Goal: Contribute content: Contribute content

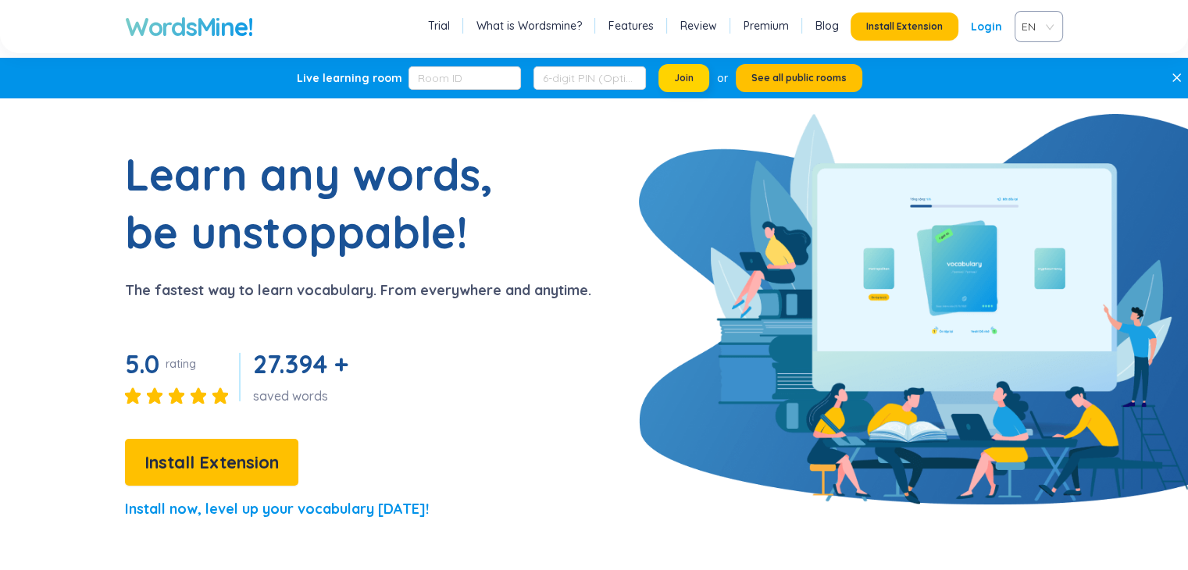
click at [681, 73] on span "Join" at bounding box center [684, 78] width 20 height 12
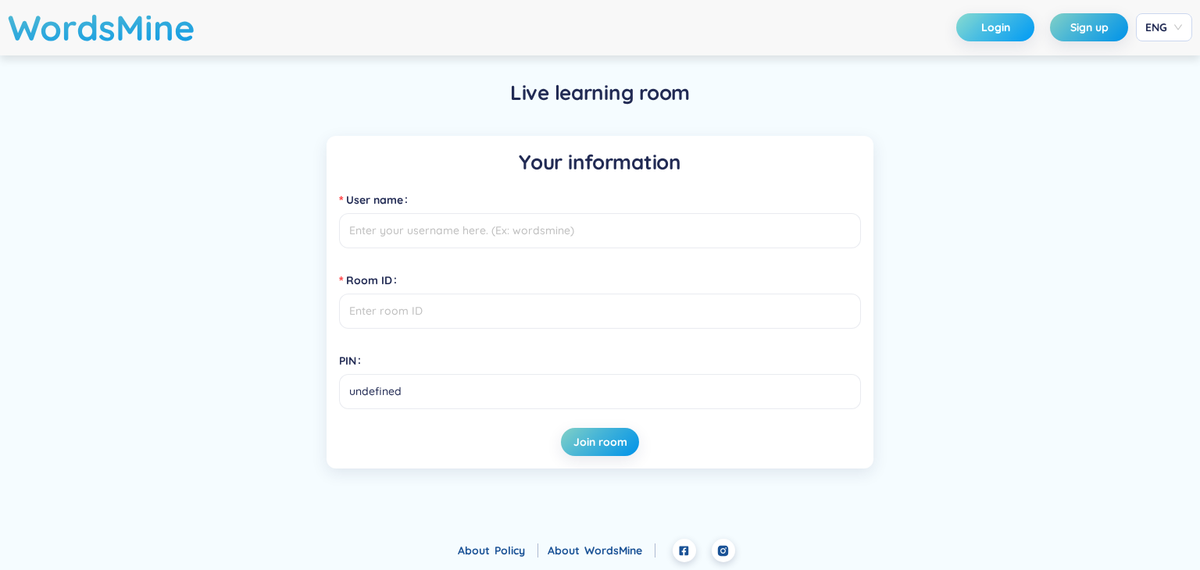
click at [1000, 32] on span "Login" at bounding box center [995, 28] width 29 height 16
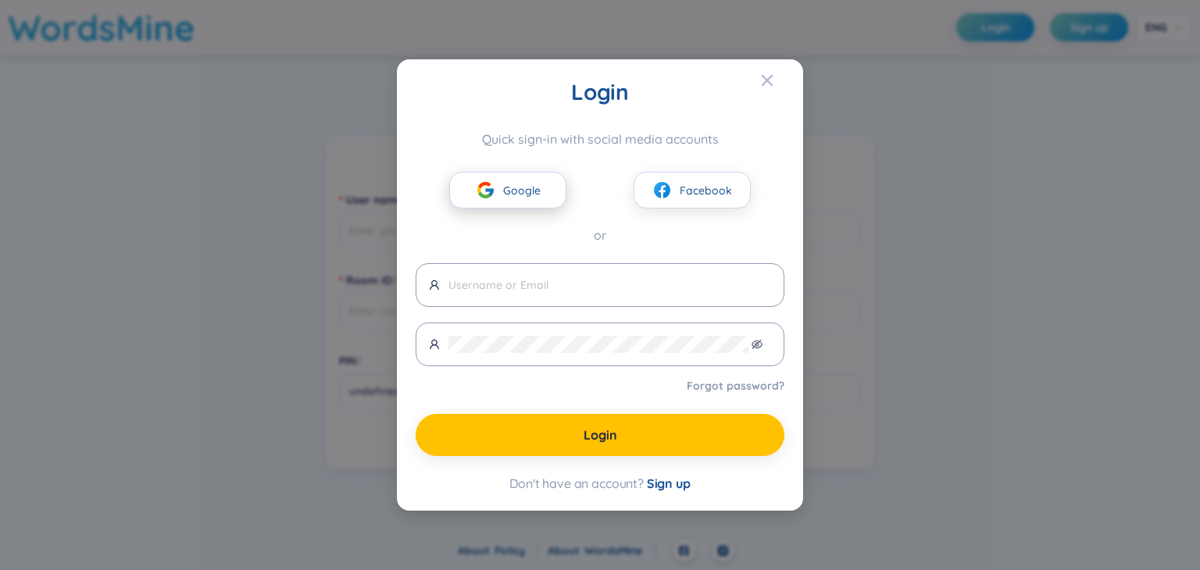
click at [542, 187] on button "Google" at bounding box center [507, 190] width 117 height 37
click at [499, 194] on button "Google" at bounding box center [507, 190] width 117 height 37
type input "cattuonghango418457497376"
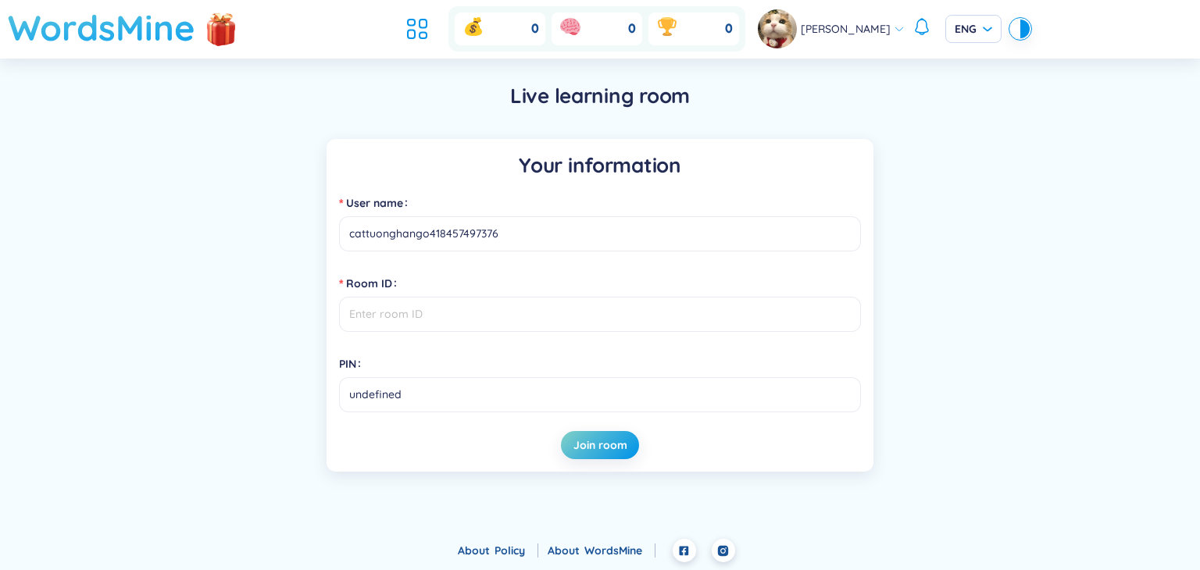
click at [128, 23] on h1 "WordsMine" at bounding box center [101, 27] width 187 height 55
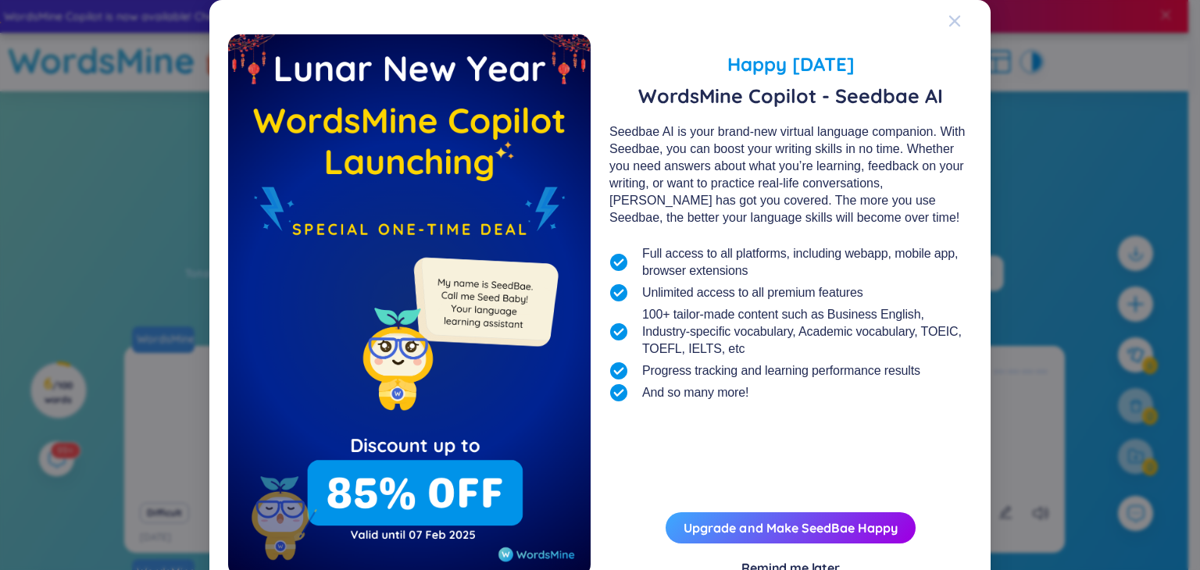
click at [948, 20] on icon "Close" at bounding box center [954, 21] width 12 height 12
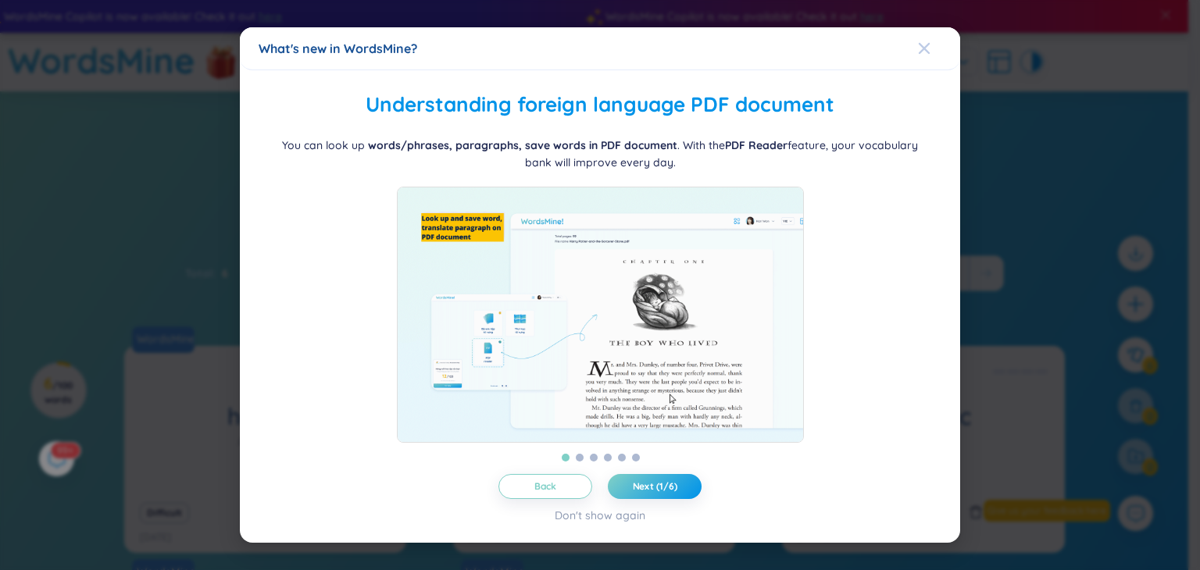
click at [927, 43] on icon "Close" at bounding box center [924, 48] width 11 height 11
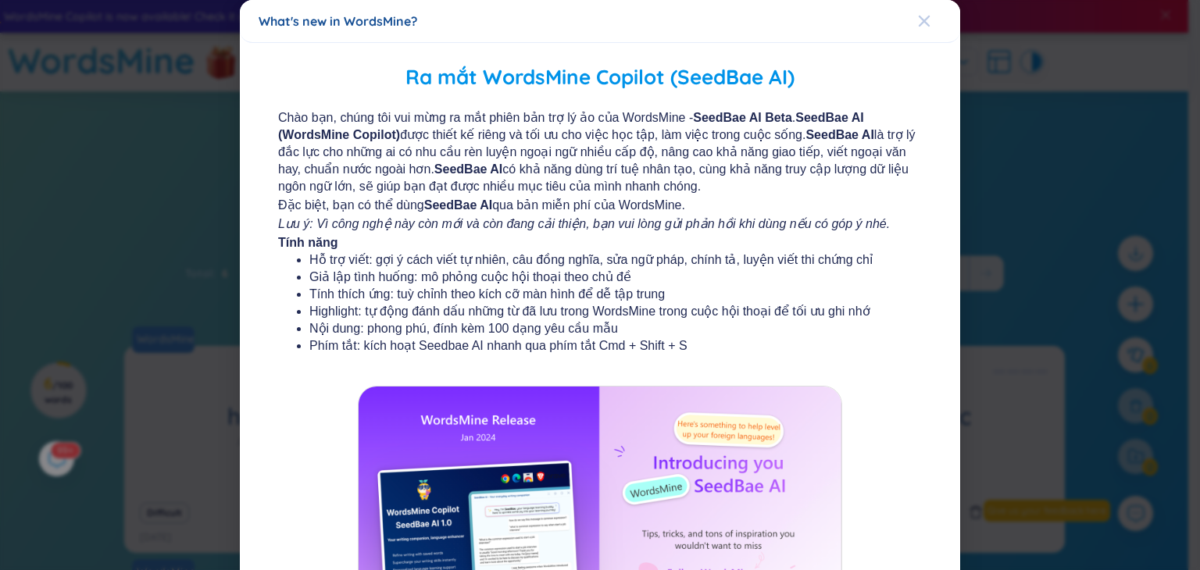
click at [919, 20] on icon "Close" at bounding box center [924, 21] width 11 height 11
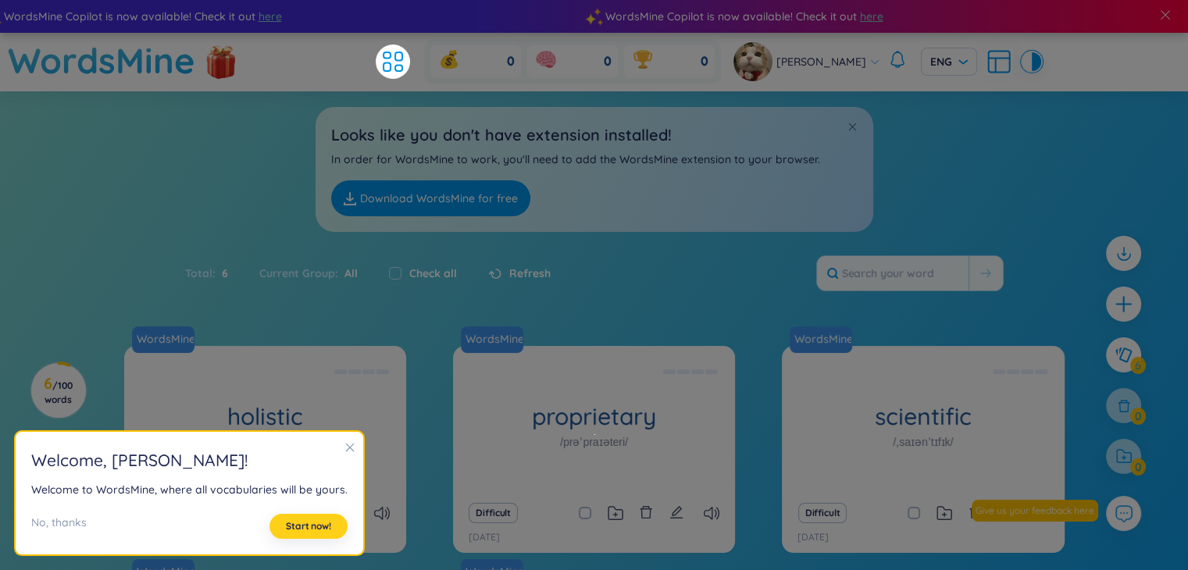
click at [301, 523] on span "Start now!" at bounding box center [308, 526] width 45 height 12
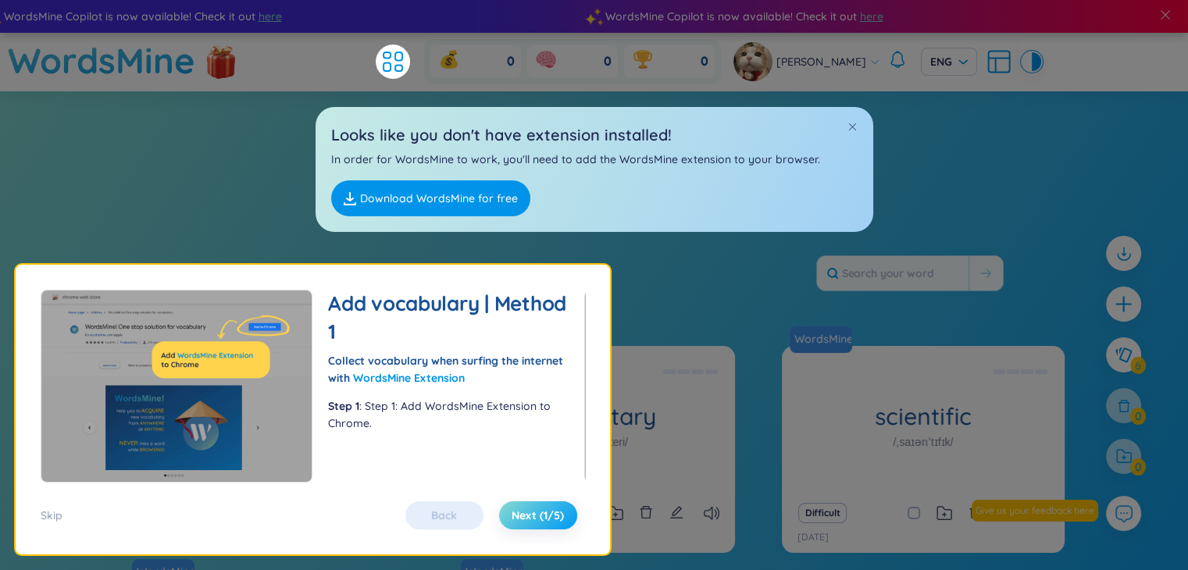
click at [558, 515] on span "Next (1/5)" at bounding box center [538, 516] width 52 height 16
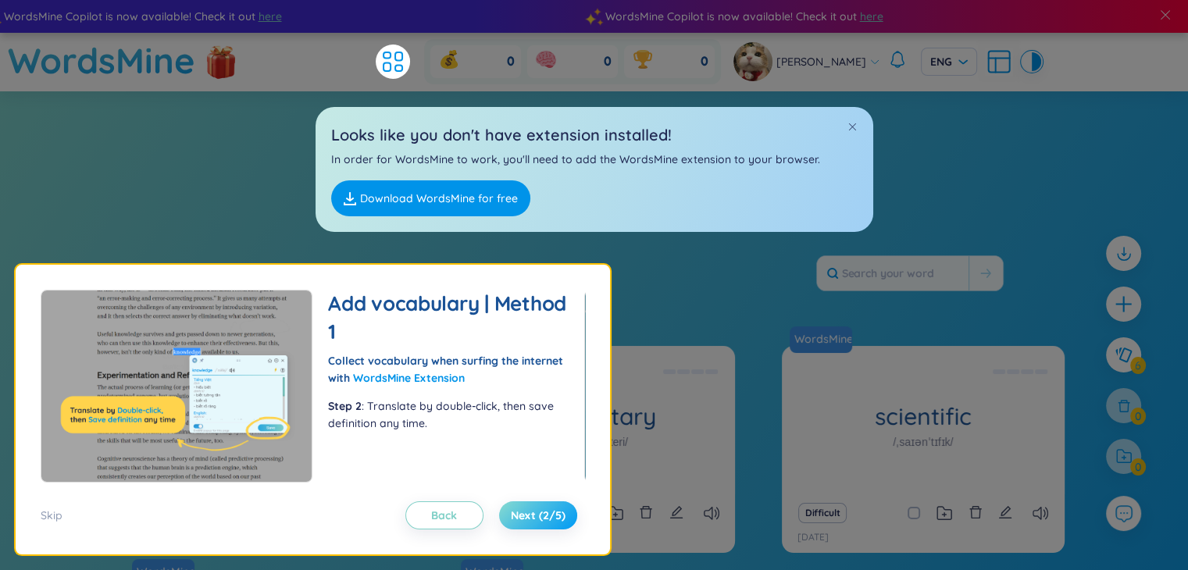
click at [564, 502] on button "Next (2/5)" at bounding box center [538, 516] width 78 height 28
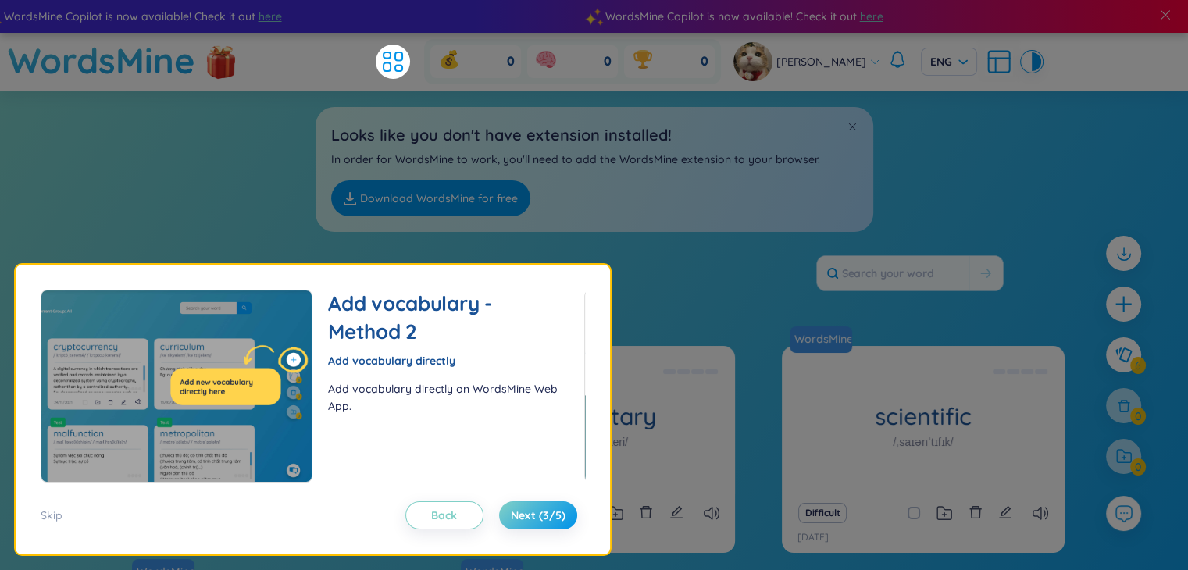
click at [575, 489] on div "Skip Back Next (3/5)" at bounding box center [313, 506] width 545 height 47
click at [555, 512] on span "Next (3/5)" at bounding box center [538, 516] width 55 height 16
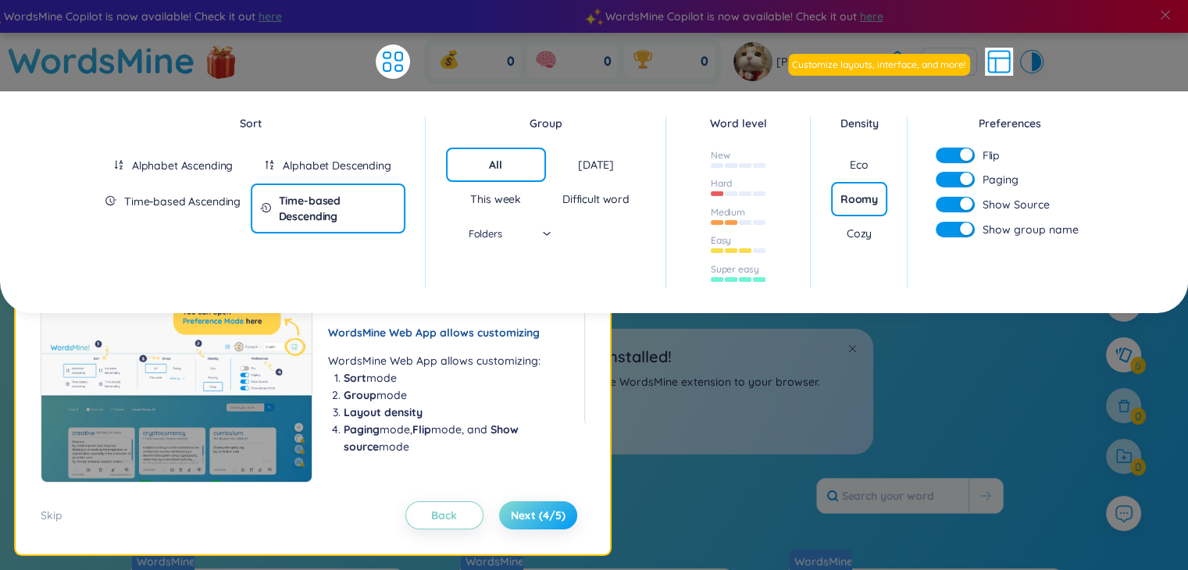
click at [518, 511] on span "Next (4/5)" at bounding box center [538, 516] width 55 height 16
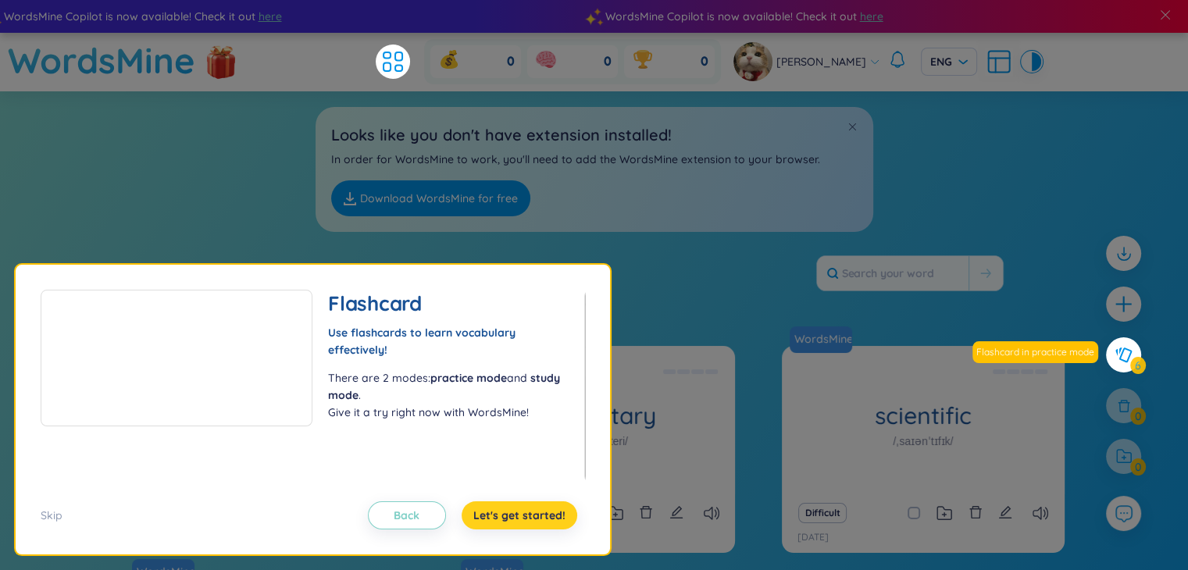
click at [537, 502] on button "Let's get started!" at bounding box center [520, 516] width 116 height 28
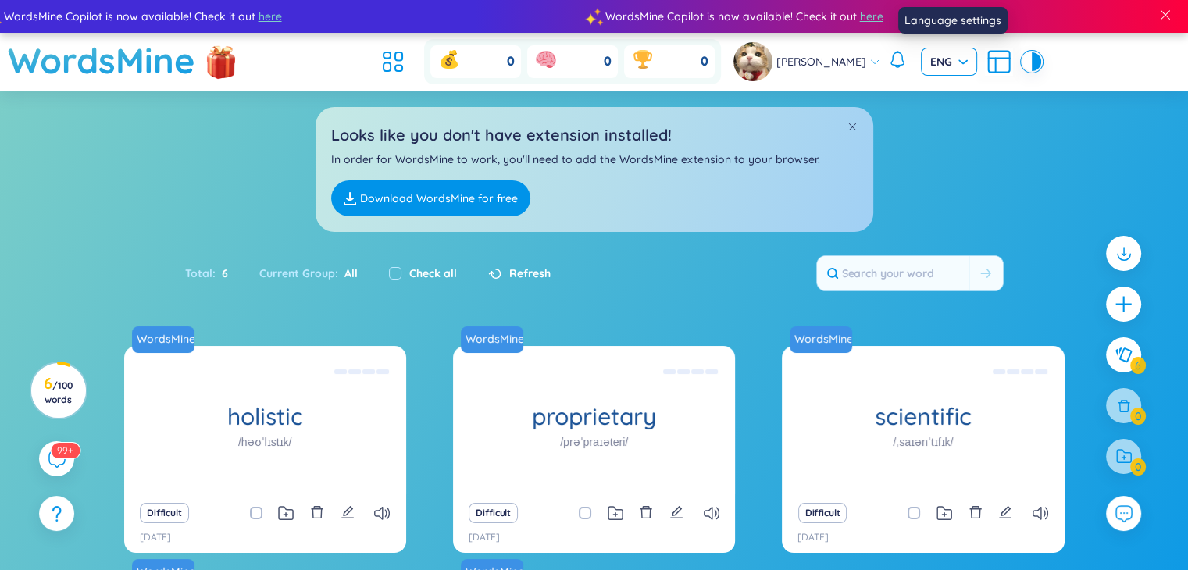
click at [959, 66] on span "ENG" at bounding box center [948, 62] width 37 height 16
click at [945, 95] on div "VIE" at bounding box center [951, 94] width 37 height 17
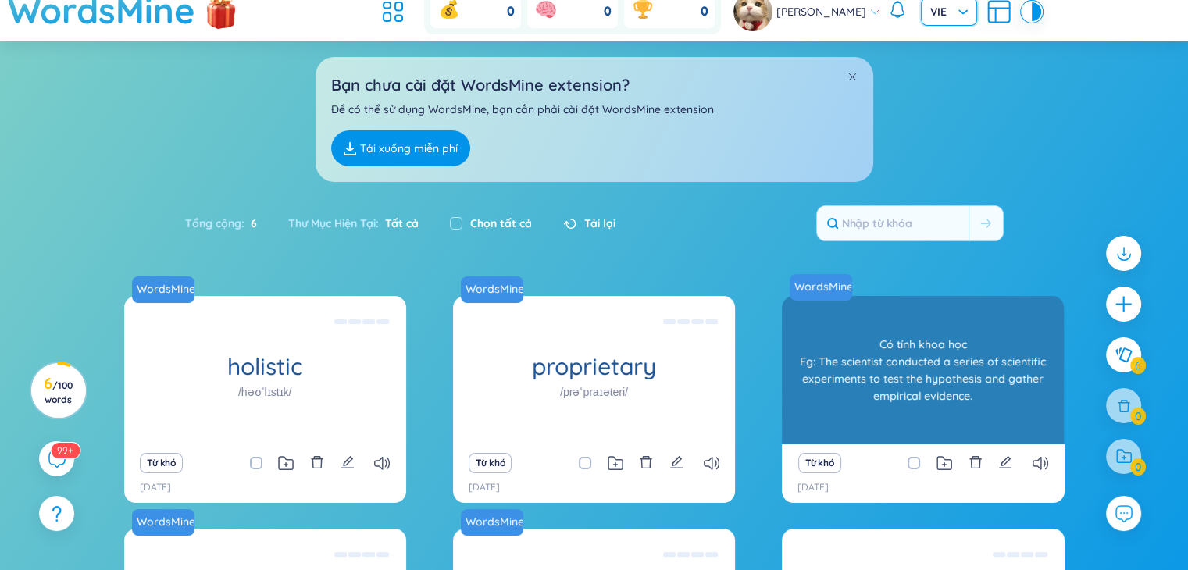
scroll to position [156, 0]
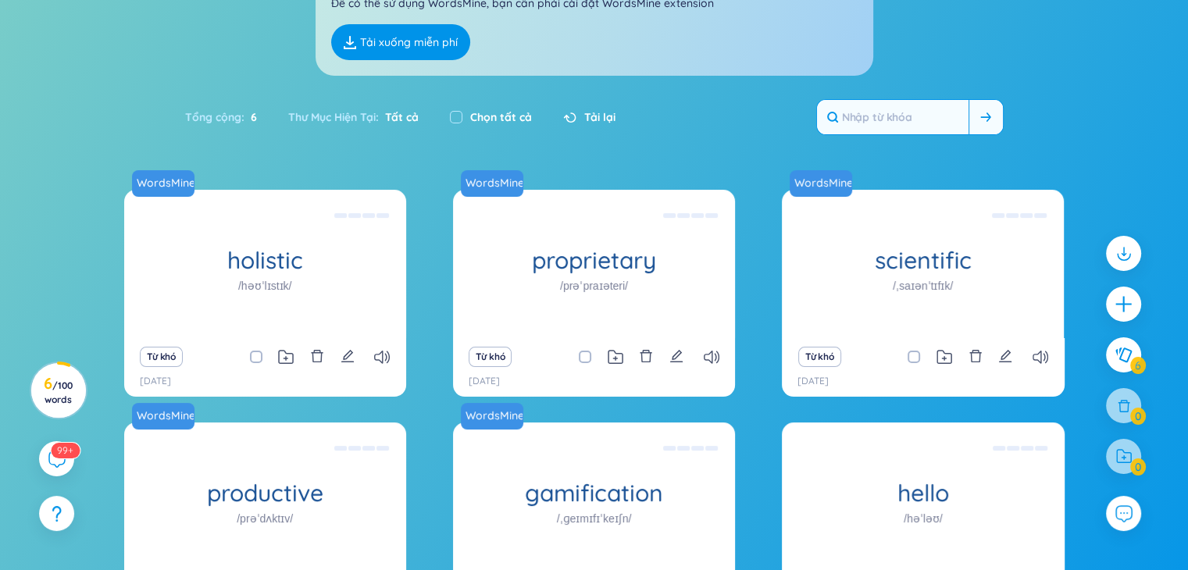
click at [945, 121] on input "text" at bounding box center [893, 117] width 152 height 34
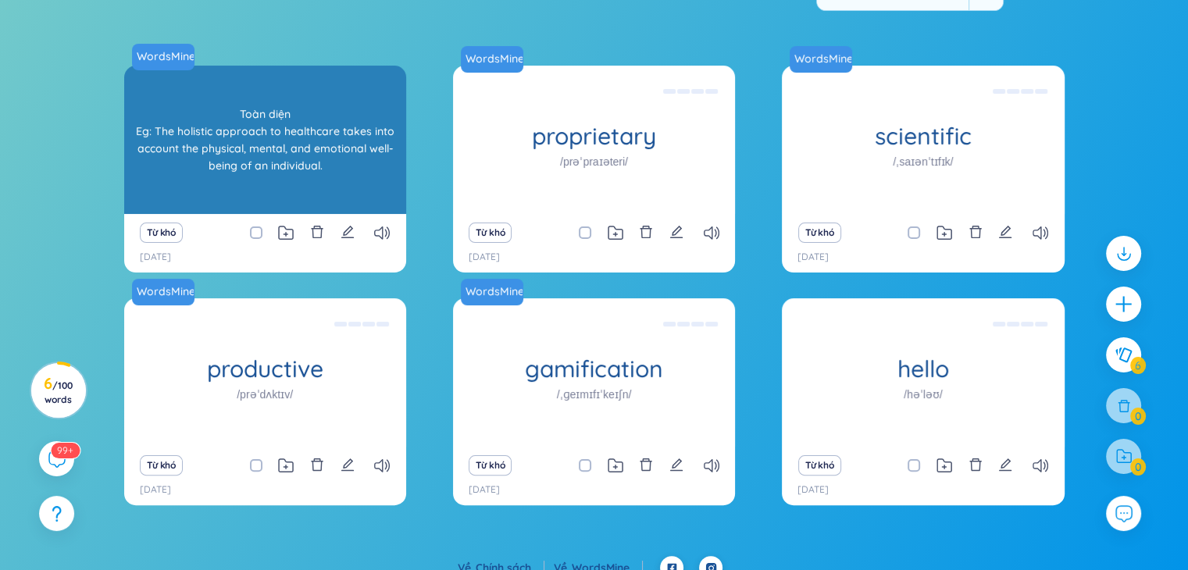
scroll to position [297, 0]
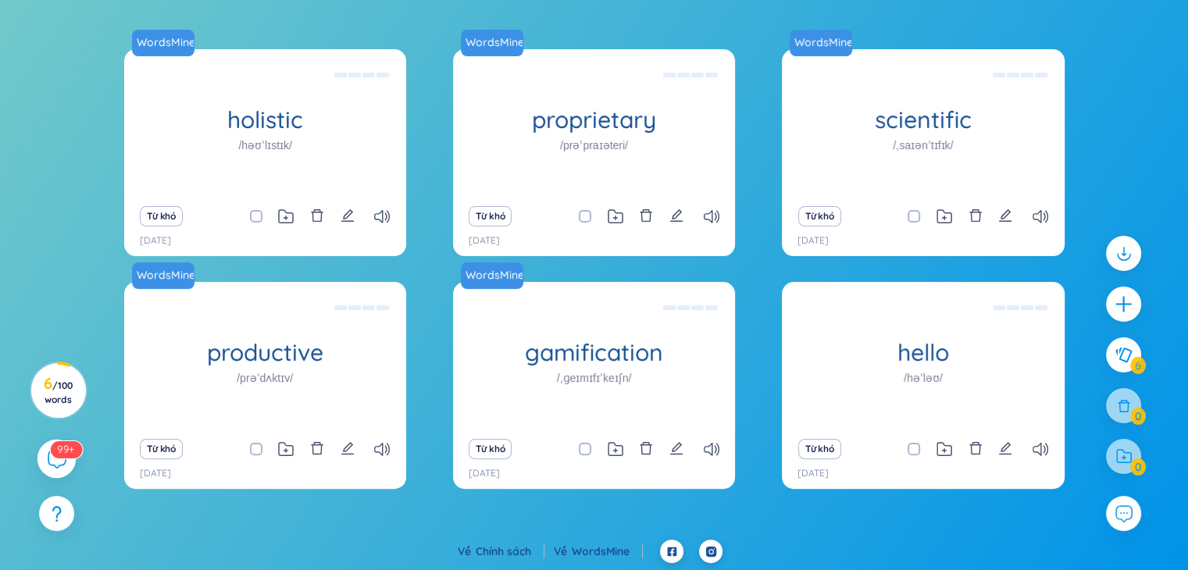
click at [55, 445] on sup "99+" at bounding box center [66, 449] width 32 height 17
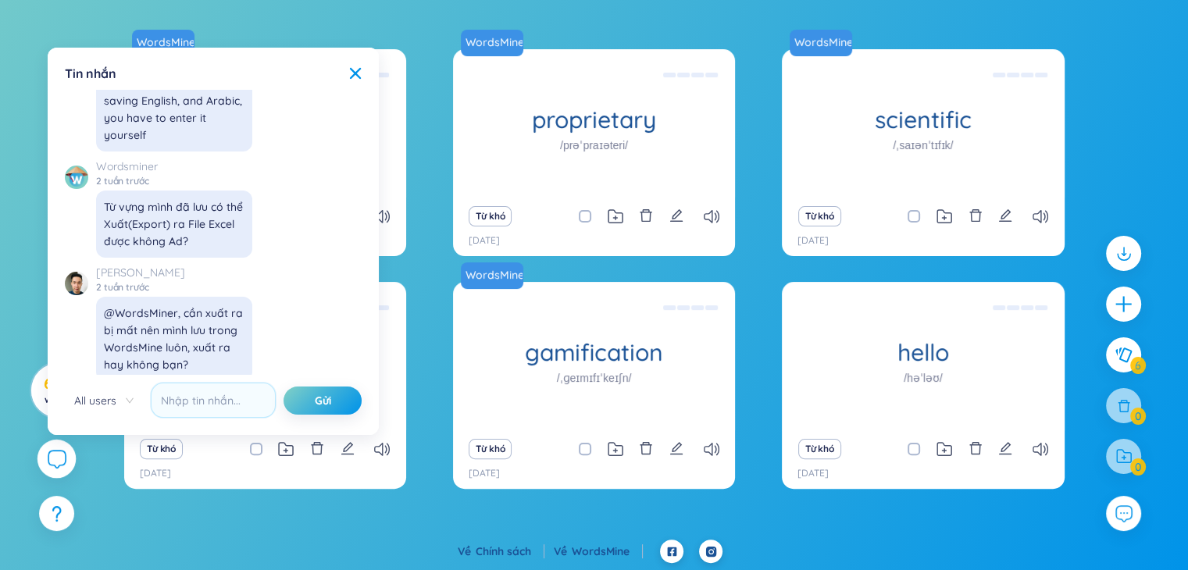
scroll to position [17696, 0]
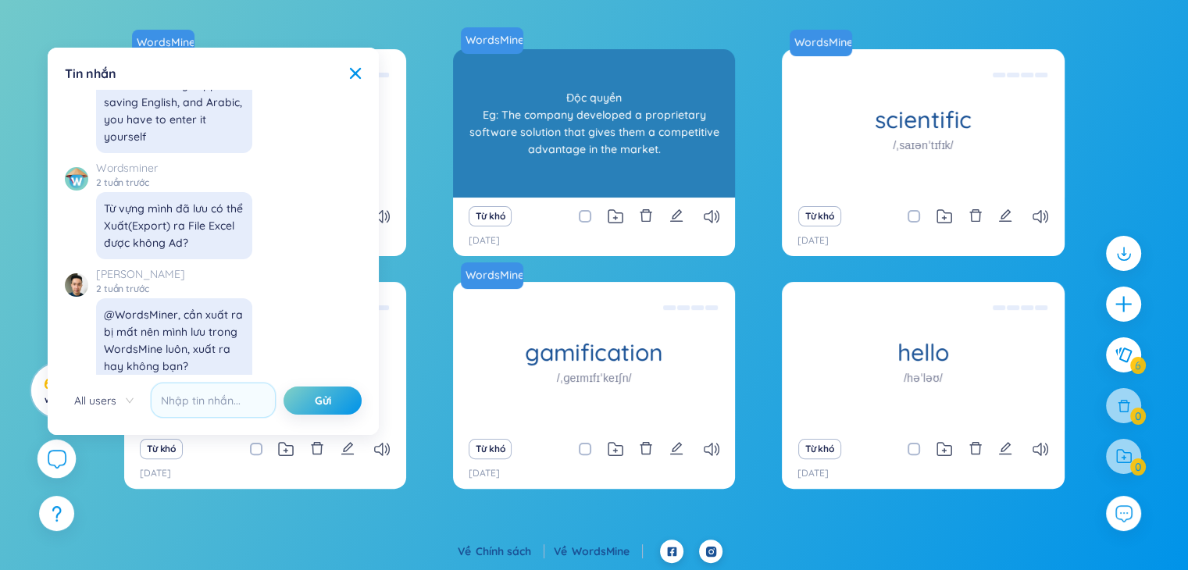
click at [528, 155] on div "proprietary /prəˈpraɪəteri/" at bounding box center [594, 123] width 282 height 148
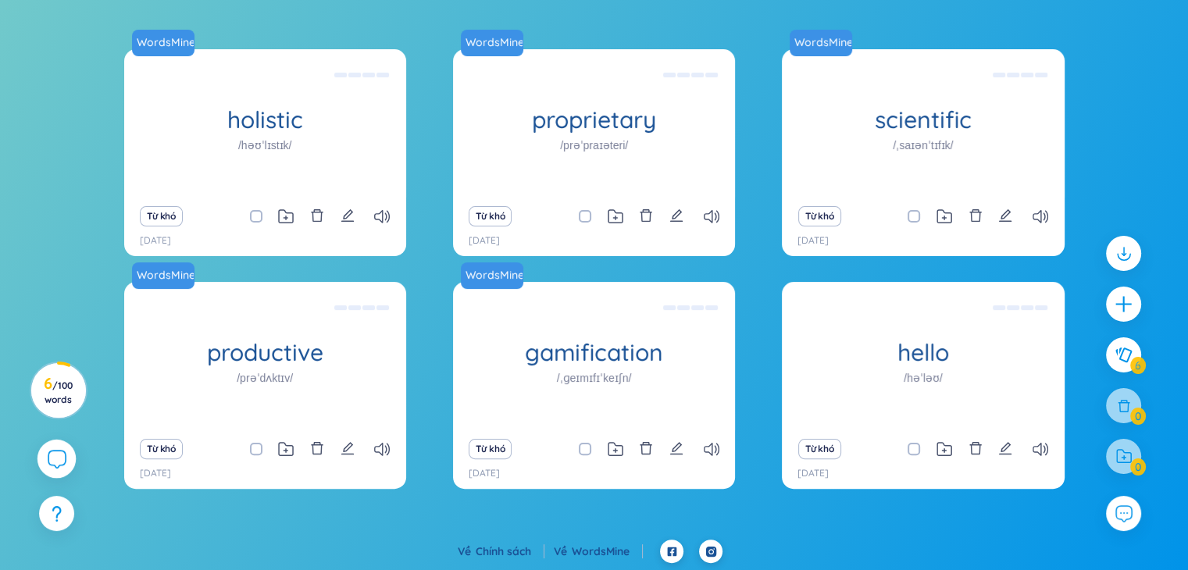
click at [1109, 424] on div at bounding box center [1123, 363] width 51 height 270
click at [1120, 409] on div at bounding box center [1123, 363] width 51 height 270
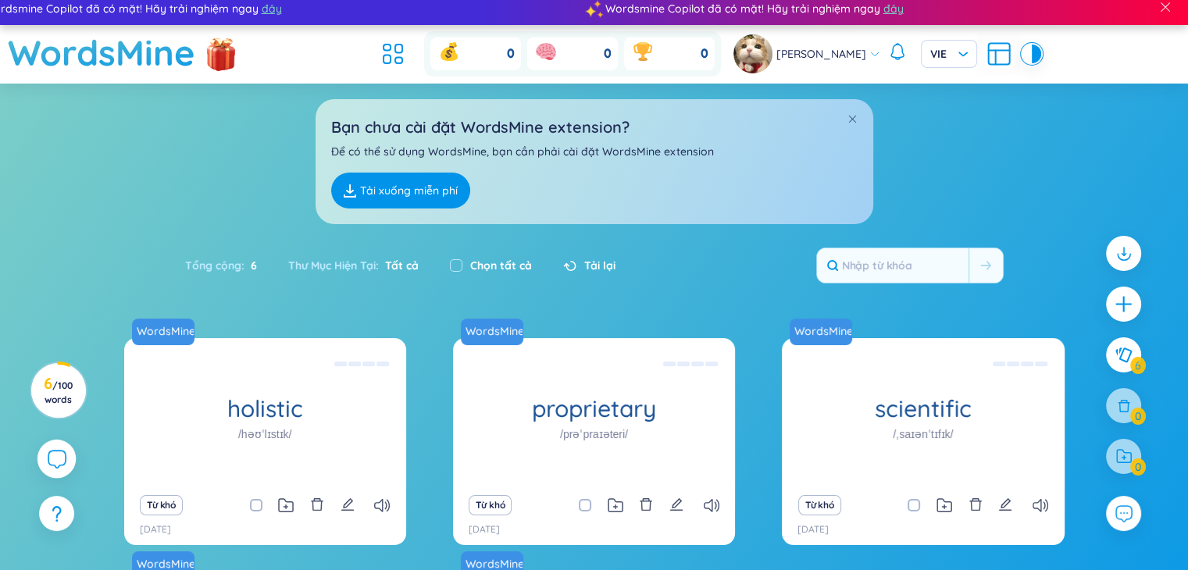
scroll to position [0, 0]
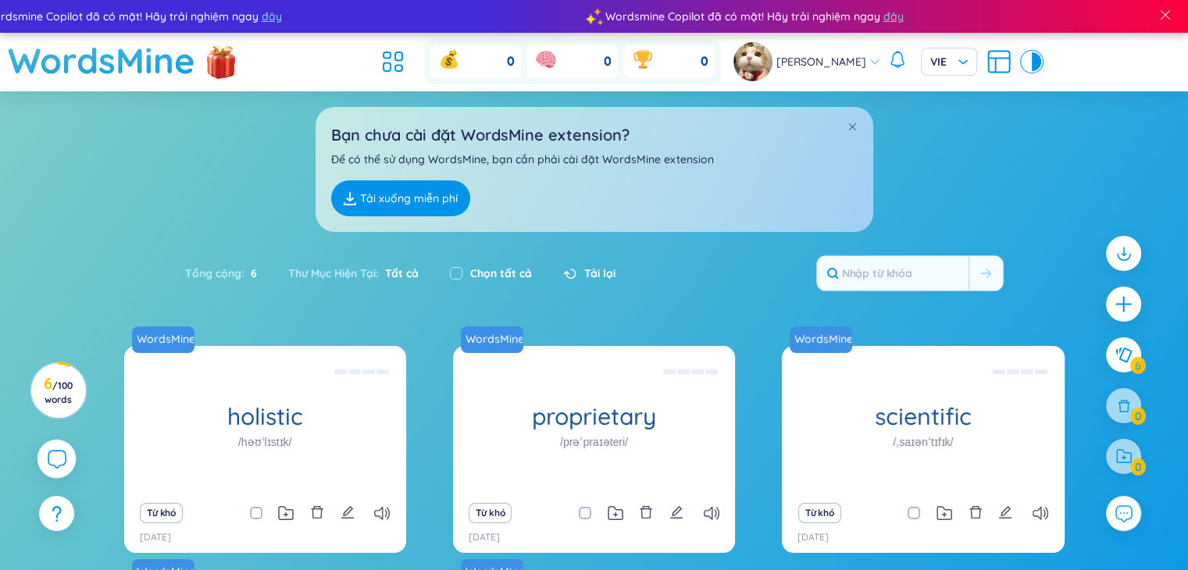
click at [820, 54] on span "Cát [PERSON_NAME] [PERSON_NAME]" at bounding box center [822, 61] width 90 height 17
click at [405, 62] on li at bounding box center [393, 62] width 34 height 34
click at [391, 58] on icon at bounding box center [393, 62] width 28 height 28
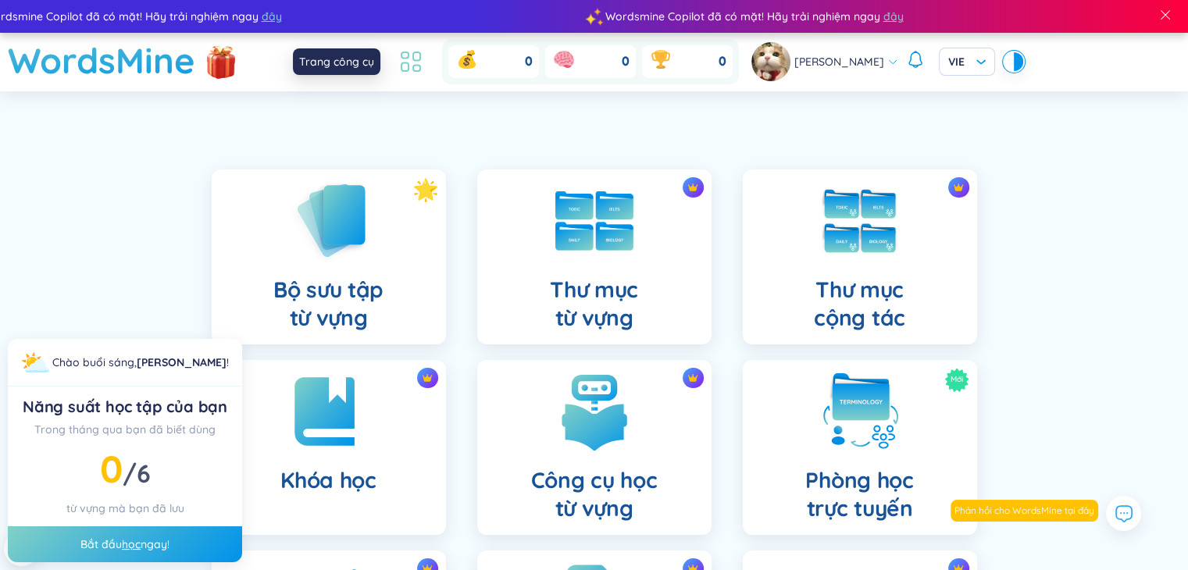
click at [402, 57] on icon at bounding box center [405, 55] width 7 height 6
click at [162, 63] on h1 "WordsMine" at bounding box center [101, 60] width 187 height 55
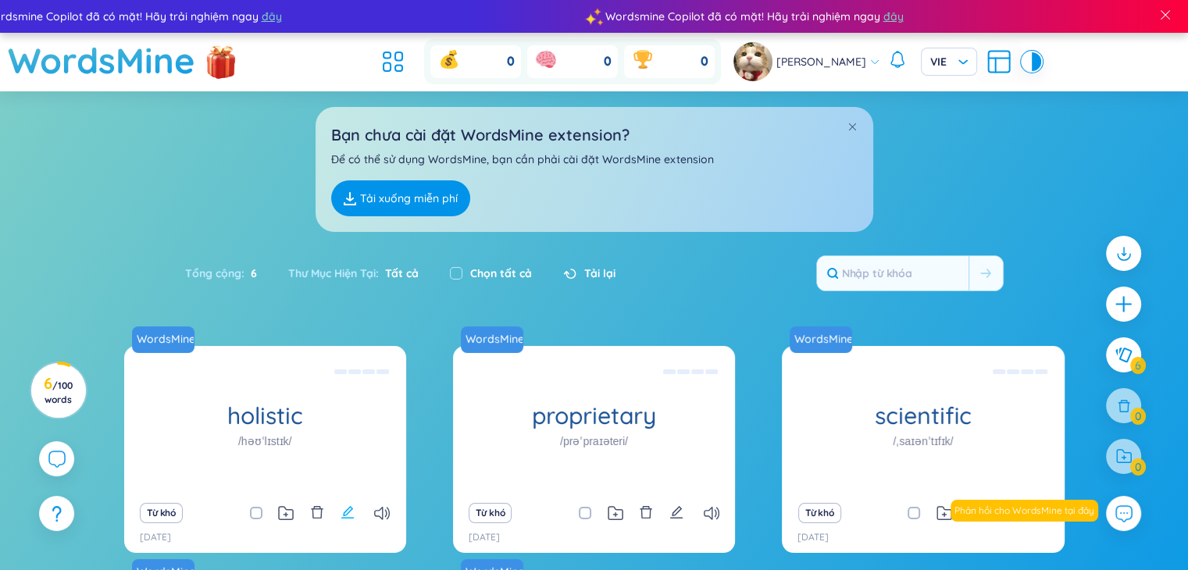
click at [341, 509] on icon "edit" at bounding box center [348, 512] width 14 height 14
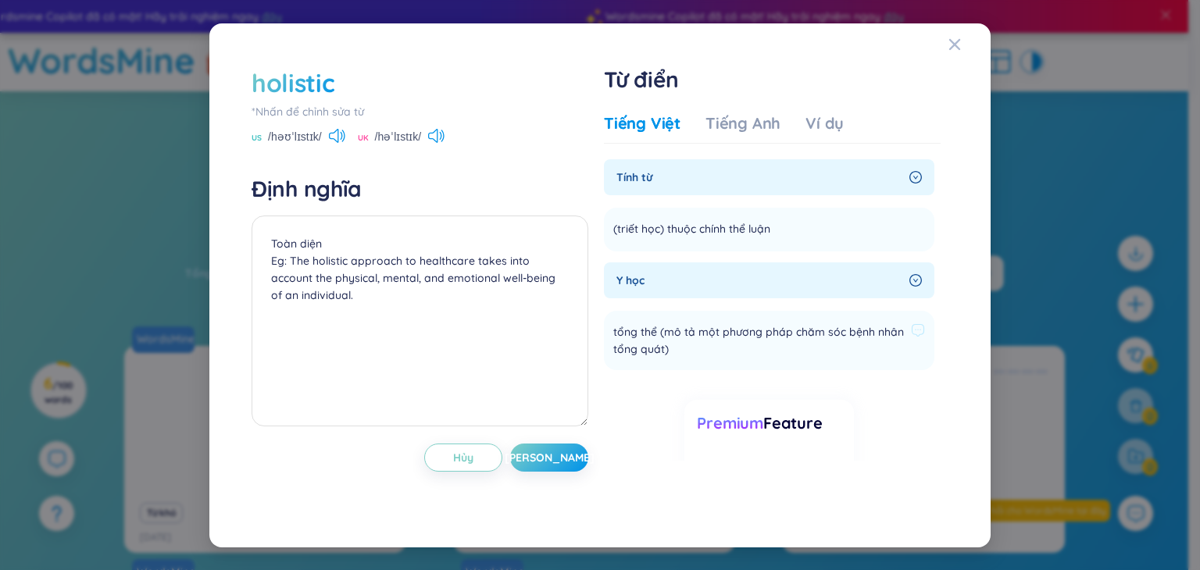
click at [772, 332] on span "tổng thể (mô tả một phương pháp chăm sóc bệnh nhân tổng quát)" at bounding box center [758, 340] width 291 height 34
drag, startPoint x: 719, startPoint y: 325, endPoint x: 606, endPoint y: 321, distance: 112.6
click at [697, 326] on span "tổng thể (mô tả một phương pháp chăm sóc bệnh nhân tổng quát)" at bounding box center [758, 340] width 291 height 34
click at [338, 132] on icon at bounding box center [337, 136] width 16 height 14
click at [195, 192] on div "holistic *Nhấn để chỉnh sửa từ US /həʊˈlɪstɪk/ UK /həˈlɪstɪk/ Định nghĩa Toàn d…" at bounding box center [600, 285] width 1200 height 570
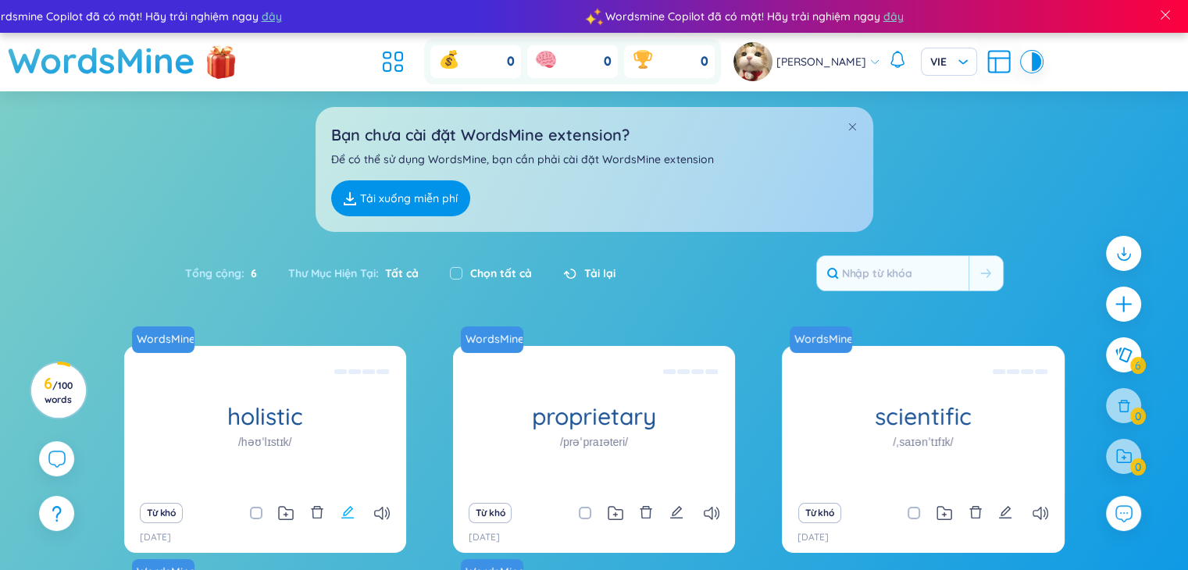
click at [353, 520] on button at bounding box center [348, 513] width 14 height 22
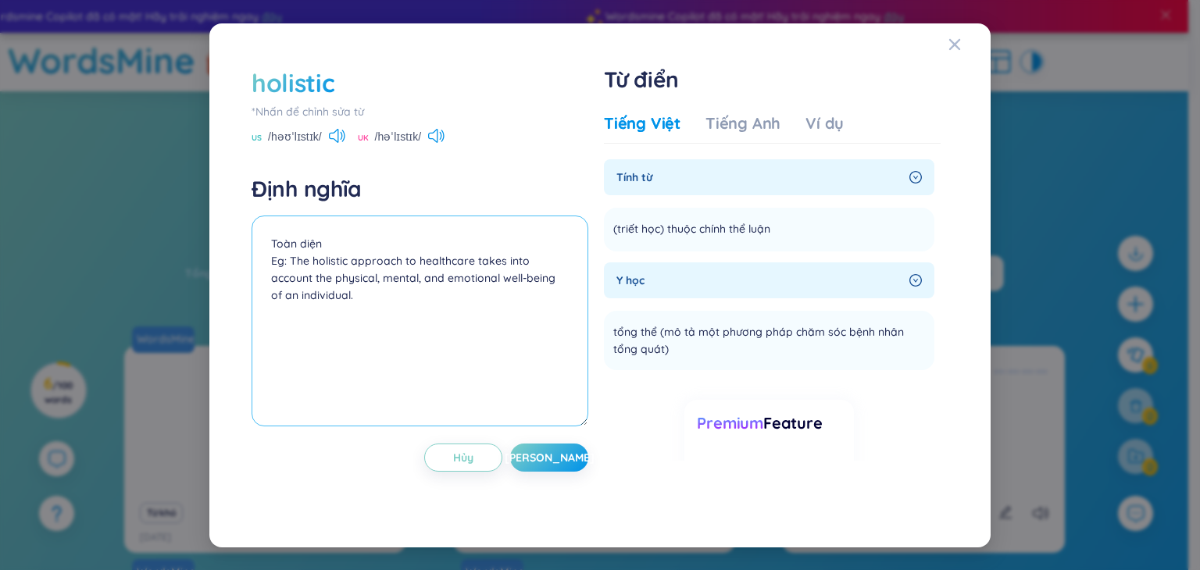
click at [412, 291] on textarea "Toàn diện Eg: The holistic approach to healthcare takes into account the physic…" at bounding box center [420, 321] width 337 height 211
drag, startPoint x: 412, startPoint y: 291, endPoint x: 241, endPoint y: 202, distance: 192.9
click at [241, 202] on div "holistic *Nhấn để chỉnh sửa từ US /həʊˈlɪstɪk/ UK /həˈlɪstɪk/ Định nghĩa Toàn d…" at bounding box center [600, 285] width 744 height 487
drag, startPoint x: 1078, startPoint y: 377, endPoint x: 1072, endPoint y: 382, distance: 8.3
click at [1076, 380] on div "holistic *Nhấn để chỉnh sửa từ US /həʊˈlɪstɪk/ UK /həˈlɪstɪk/ Định nghĩa Toàn d…" at bounding box center [600, 285] width 1200 height 570
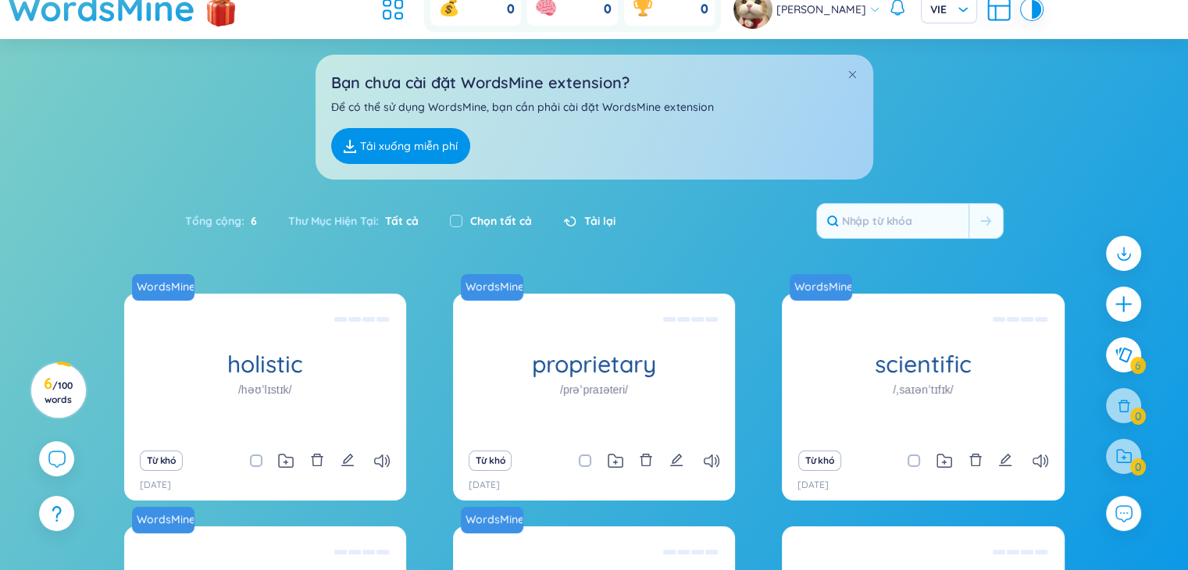
scroll to position [78, 0]
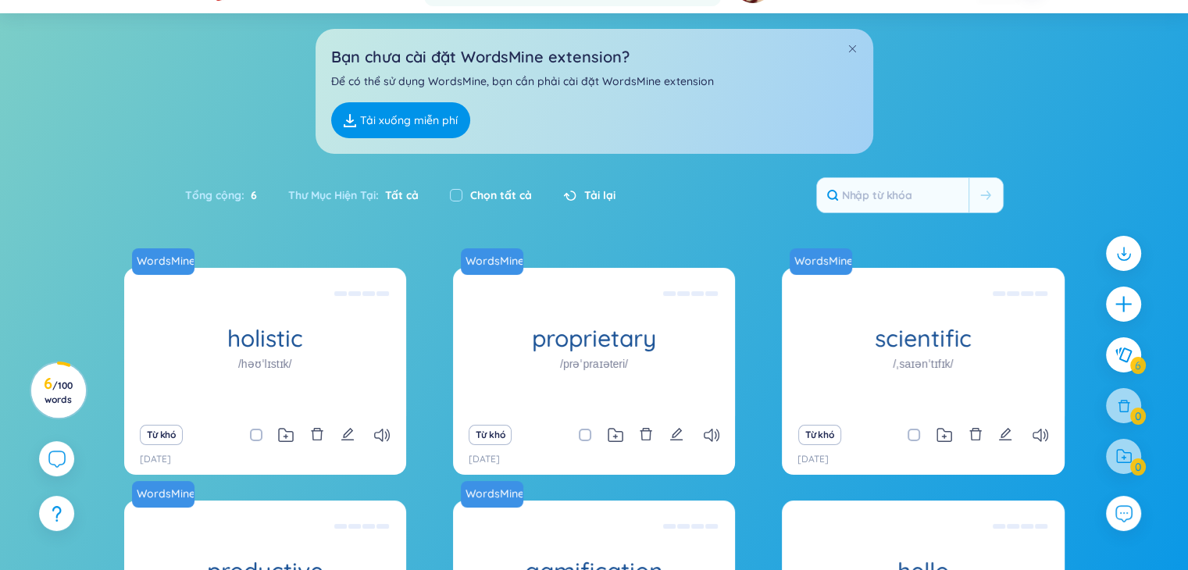
click at [252, 432] on span at bounding box center [256, 435] width 12 height 12
click at [258, 432] on input "checkbox" at bounding box center [264, 435] width 12 height 12
click at [256, 434] on span at bounding box center [256, 435] width 12 height 12
click at [258, 434] on input "checkbox" at bounding box center [264, 435] width 12 height 12
checkbox input "false"
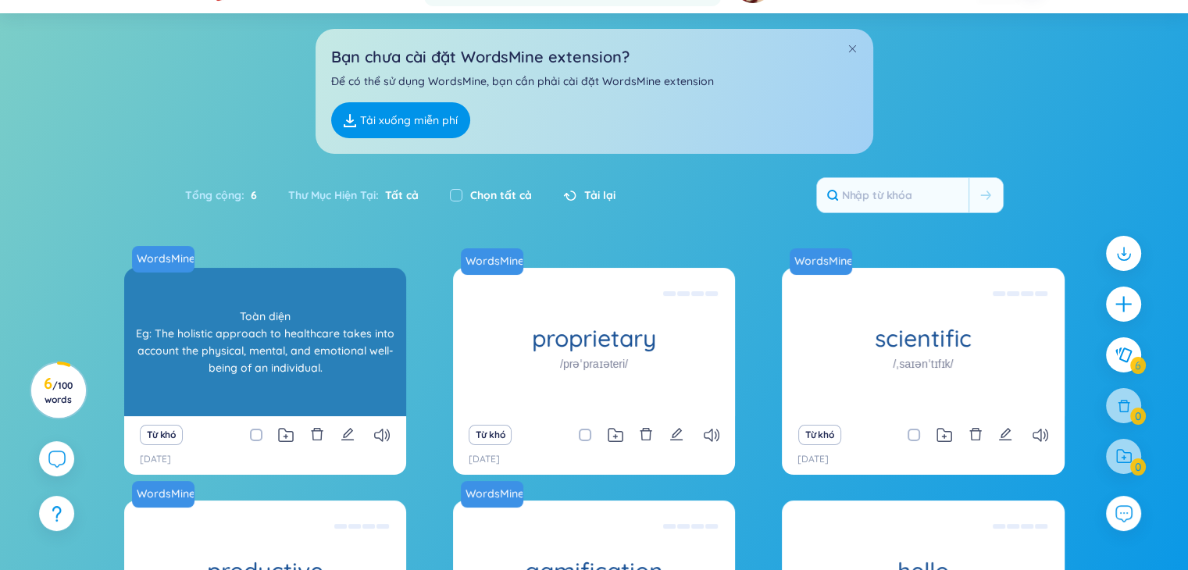
click at [245, 366] on div "Toàn diện Eg: The holistic approach to healthcare takes into account the physic…" at bounding box center [265, 342] width 266 height 141
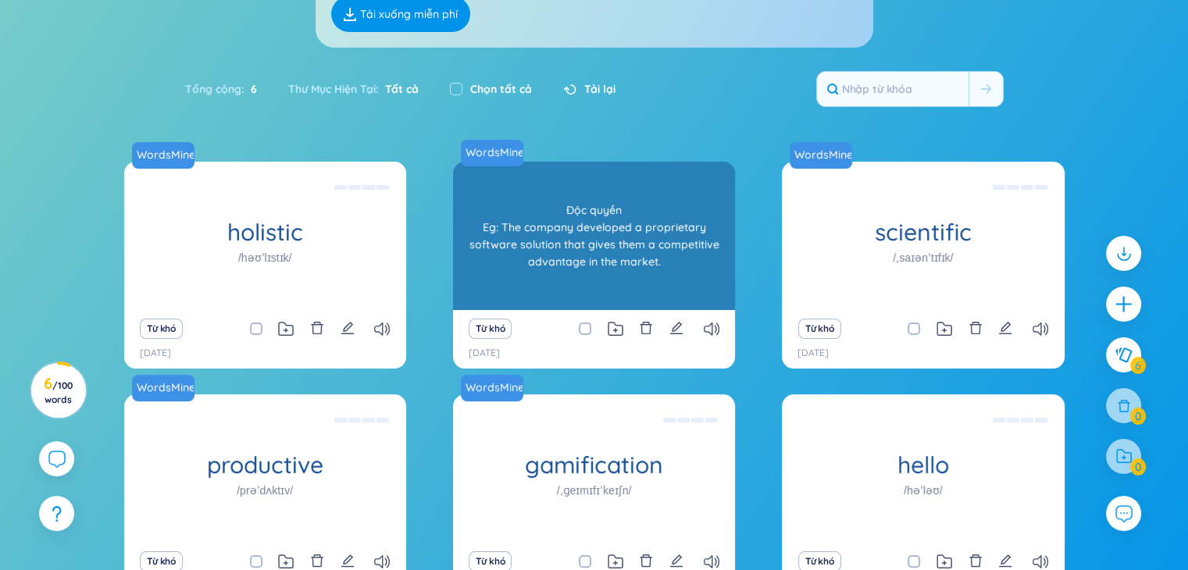
scroll to position [297, 0]
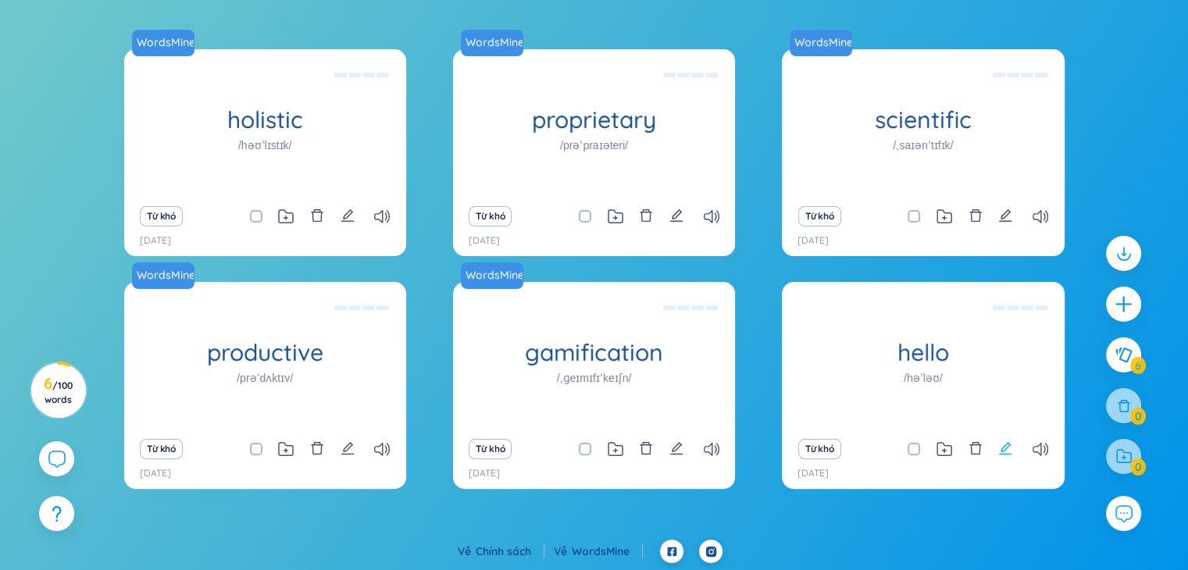
click at [1000, 448] on icon "edit" at bounding box center [1005, 448] width 14 height 14
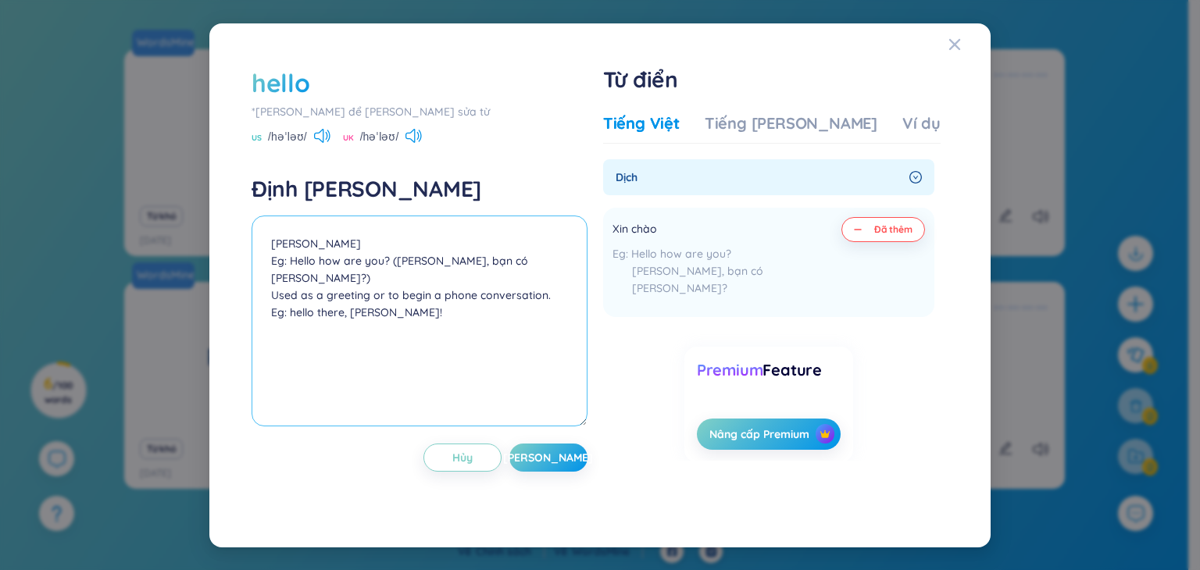
drag, startPoint x: 573, startPoint y: 280, endPoint x: 241, endPoint y: 207, distance: 339.9
click at [241, 207] on div "hello *[PERSON_NAME] để [PERSON_NAME] sửa từ US /həˈləʊ/ [GEOGRAPHIC_DATA] /həˈ…" at bounding box center [600, 285] width 744 height 487
click at [367, 335] on textarea "[PERSON_NAME] Eg: Hello how are you? ([PERSON_NAME], bạn có [PERSON_NAME]?) Use…" at bounding box center [420, 321] width 336 height 211
drag, startPoint x: 268, startPoint y: 263, endPoint x: 389, endPoint y: 317, distance: 132.5
click at [389, 317] on textarea "[PERSON_NAME] Eg: Hello how are you? ([PERSON_NAME], bạn có [PERSON_NAME]?) Use…" at bounding box center [420, 321] width 336 height 211
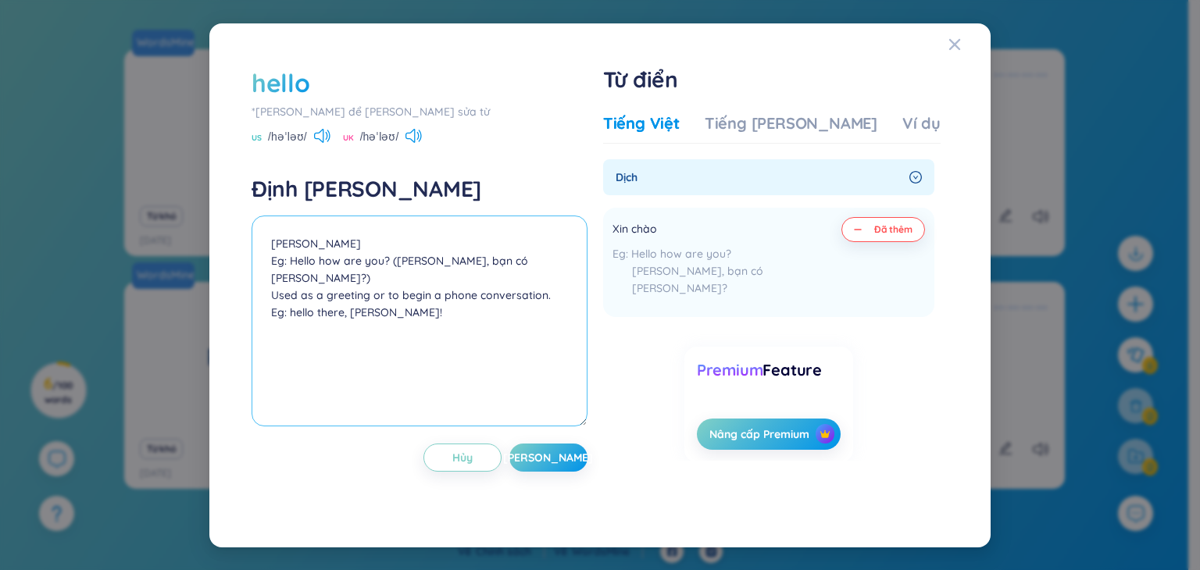
click at [403, 307] on textarea "[PERSON_NAME] Eg: Hello how are you? ([PERSON_NAME], bạn có [PERSON_NAME]?) Use…" at bounding box center [420, 321] width 336 height 211
click at [289, 259] on textarea "[PERSON_NAME] Eg: Hello how are you? ([PERSON_NAME], bạn có [PERSON_NAME]?) Use…" at bounding box center [420, 321] width 336 height 211
drag, startPoint x: 270, startPoint y: 259, endPoint x: 580, endPoint y: 255, distance: 310.2
click at [580, 255] on textarea "[PERSON_NAME] Eg: Hello how are you? ([PERSON_NAME], bạn có [PERSON_NAME]?) Use…" at bounding box center [420, 321] width 336 height 211
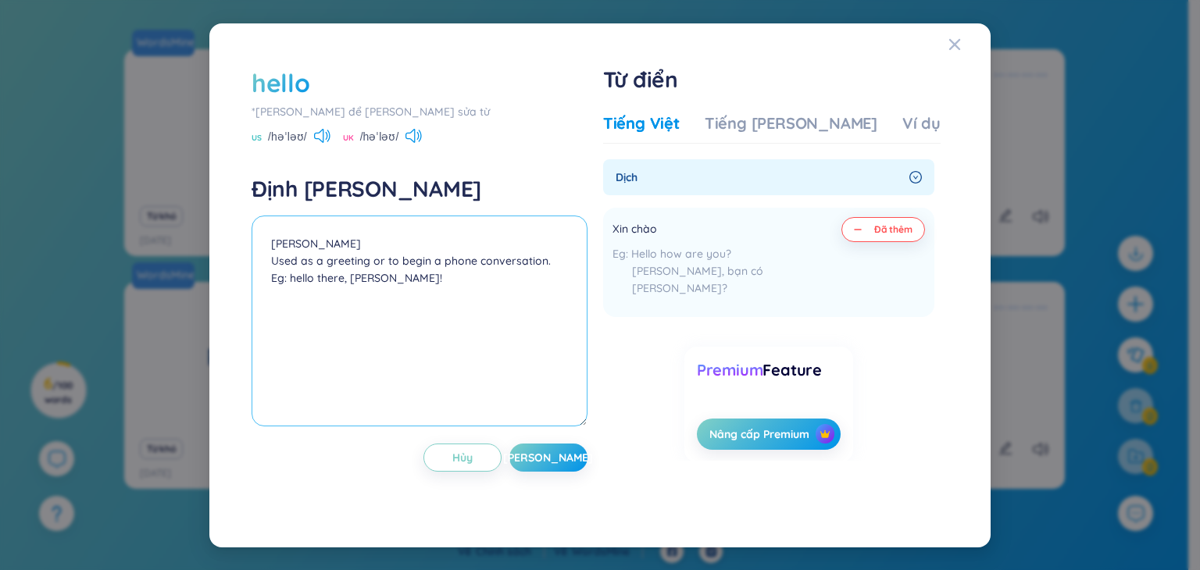
drag, startPoint x: 288, startPoint y: 280, endPoint x: 437, endPoint y: 301, distance: 150.7
click at [437, 301] on textarea "[PERSON_NAME] Used as a greeting or to begin a phone conversation. Eg: hello th…" at bounding box center [420, 321] width 336 height 211
type textarea "[PERSON_NAME] Used as a greeting or to begin a phone conversation. Eg: i say he…"
drag, startPoint x: 553, startPoint y: 473, endPoint x: 553, endPoint y: 457, distance: 15.6
click at [553, 470] on div "hello *[PERSON_NAME] để [PERSON_NAME] sửa từ US /həˈləʊ/ [GEOGRAPHIC_DATA] /həˈ…" at bounding box center [420, 286] width 336 height 440
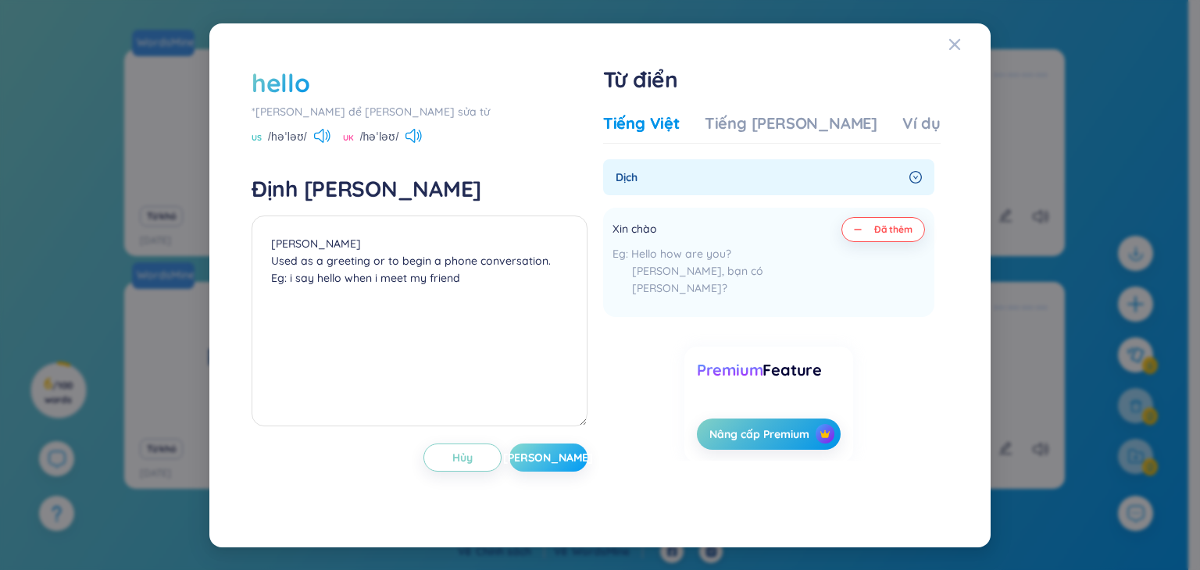
click at [553, 452] on span "[PERSON_NAME]" at bounding box center [548, 458] width 90 height 16
